Goal: Transaction & Acquisition: Purchase product/service

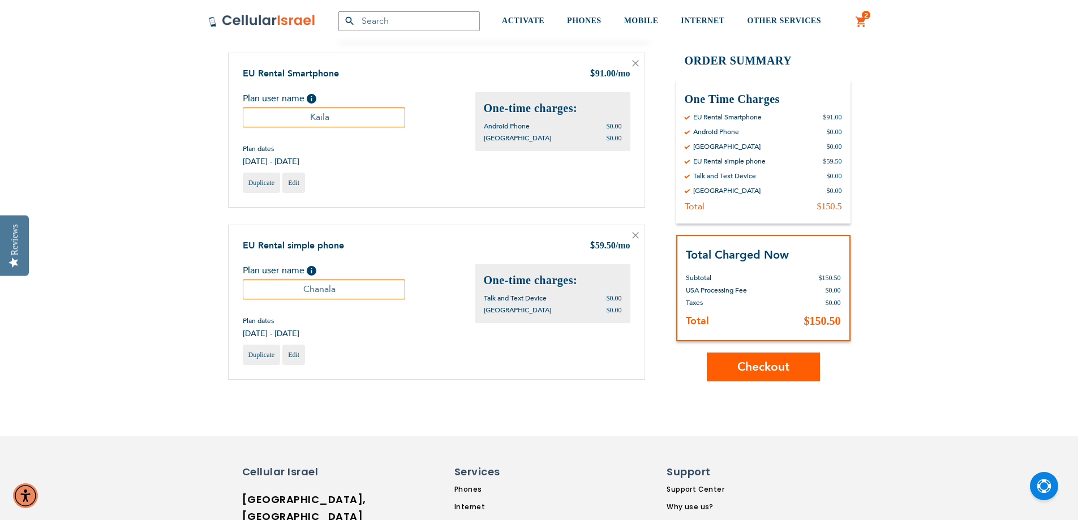
scroll to position [226, 0]
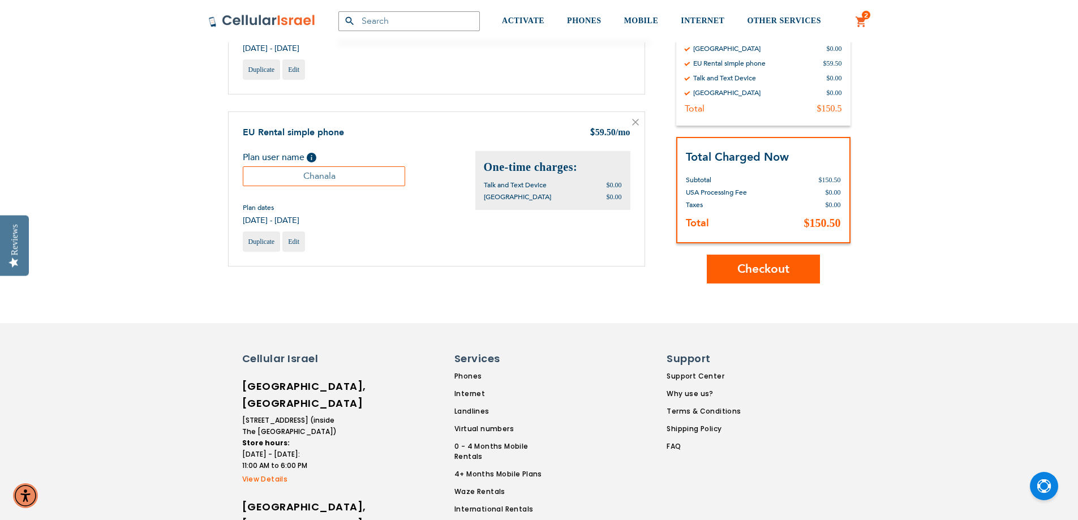
drag, startPoint x: 345, startPoint y: 180, endPoint x: 277, endPoint y: 178, distance: 68.0
click at [277, 178] on input "Chanala" at bounding box center [324, 176] width 163 height 20
type input "Leeba"
click at [481, 319] on div "SEMINARY YESHIVA TOURIST OLIM COUPLES Support (718) 289-0195 / 072-224-3300 Hel…" at bounding box center [539, 297] width 1078 height 1047
click at [445, 286] on div "SEMINARY YESHIVA TOURIST OLIM COUPLES Support (718) 289-0195 / 072-224-3300 Hel…" at bounding box center [539, 297] width 1078 height 1047
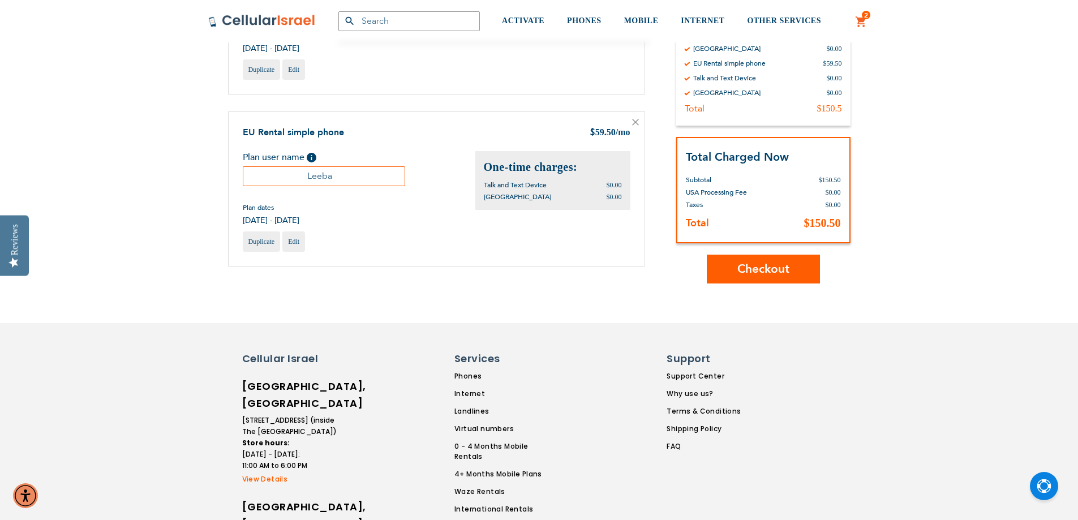
click at [401, 246] on div "Duplicate Edit" at bounding box center [437, 242] width 388 height 20
click at [772, 273] on span "Checkout" at bounding box center [764, 269] width 52 height 16
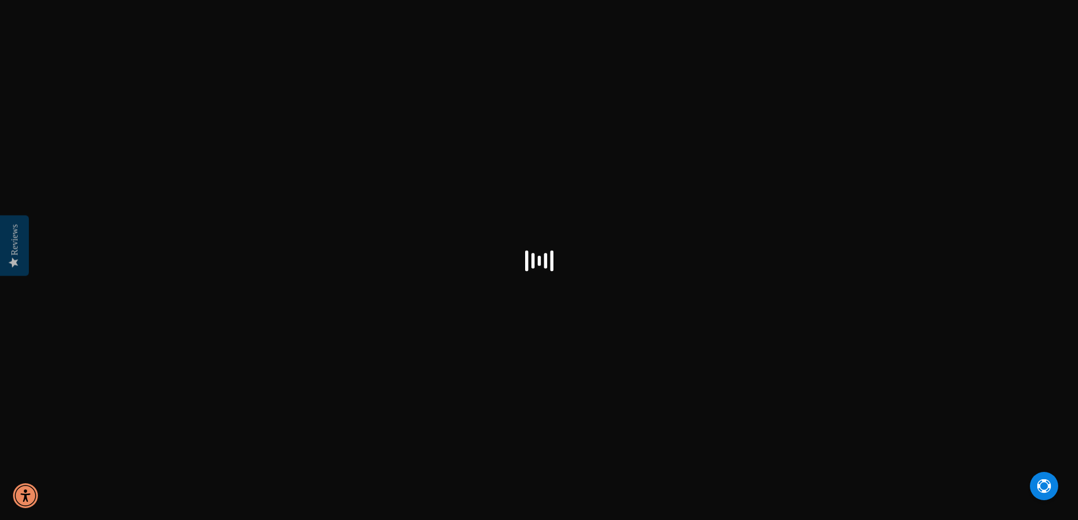
scroll to position [539, 0]
checkbox input "true"
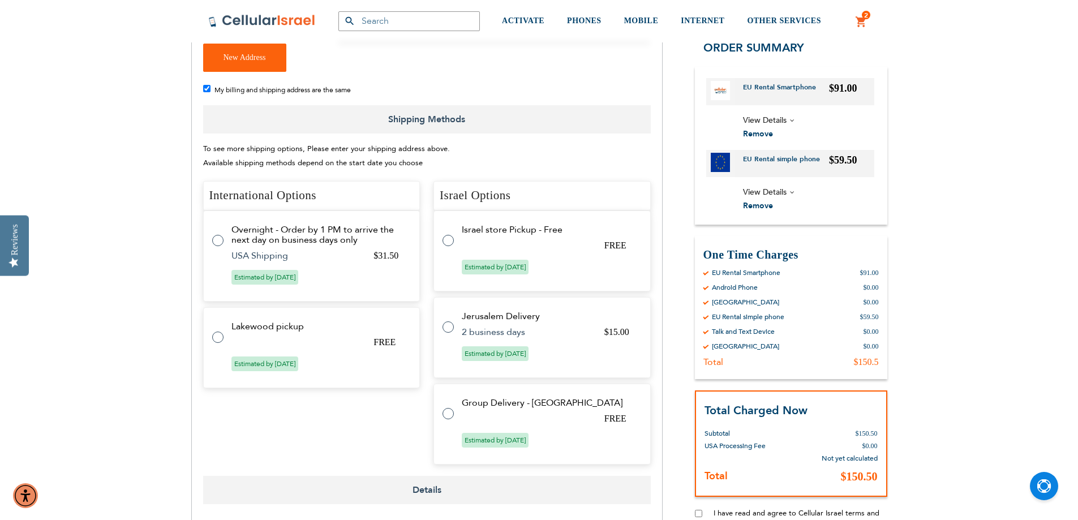
scroll to position [340, 0]
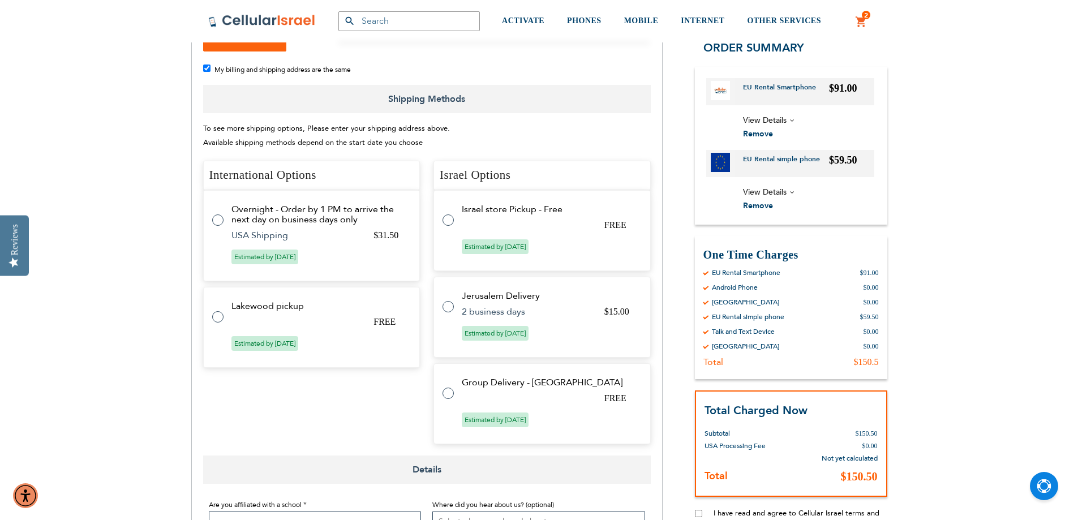
click at [219, 310] on label at bounding box center [223, 310] width 23 height 0
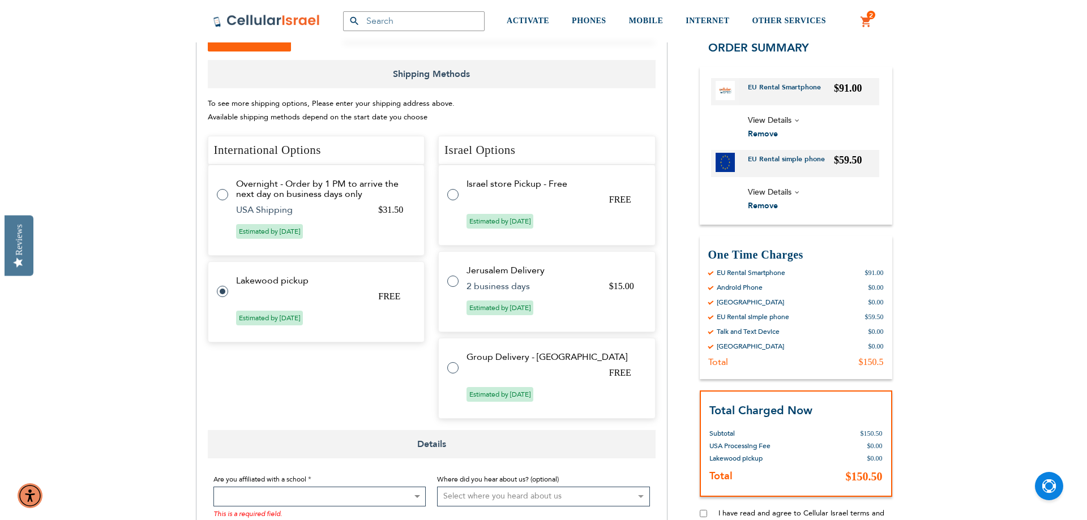
scroll to position [367, 0]
radio input "false"
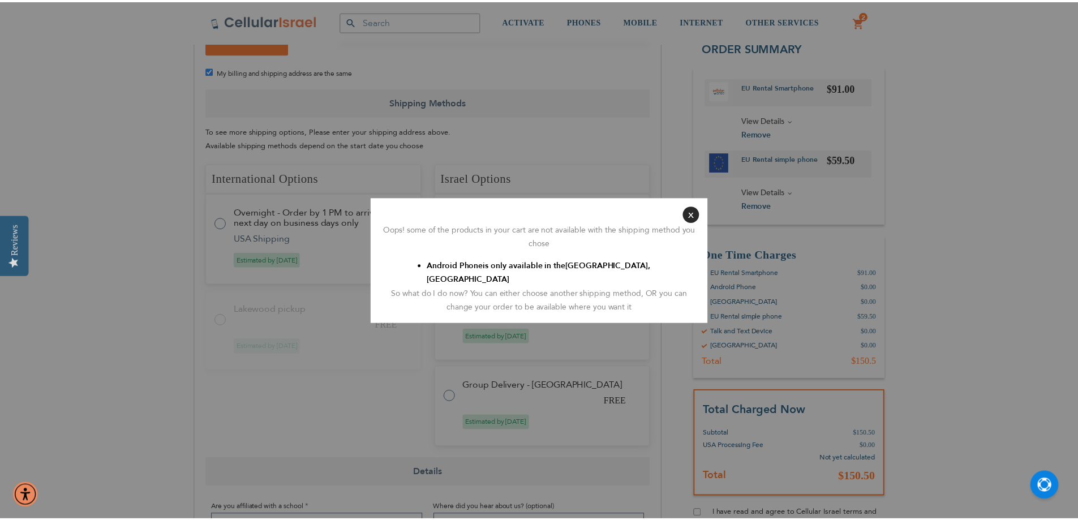
scroll to position [340, 0]
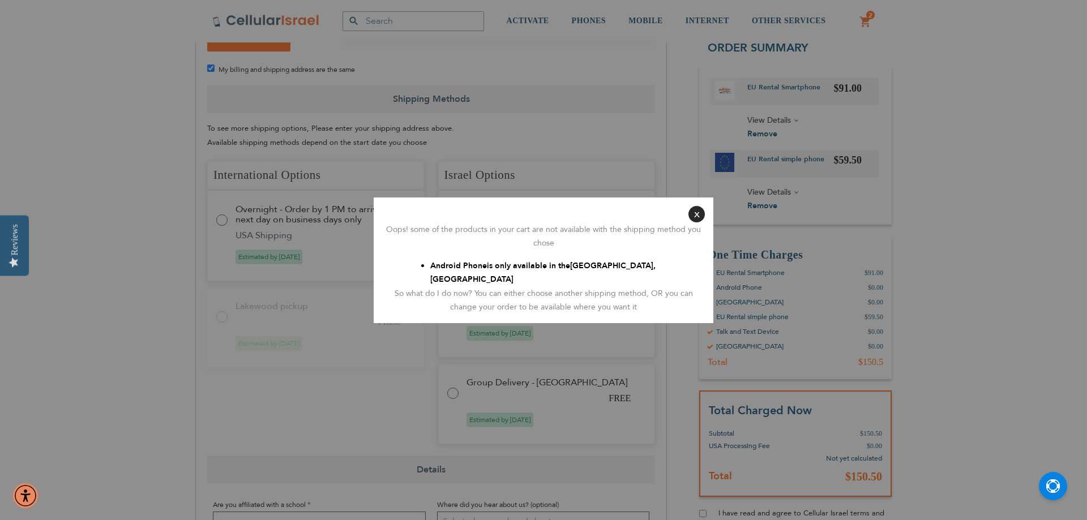
click at [697, 222] on button "Close" at bounding box center [696, 214] width 16 height 16
